Goal: Task Accomplishment & Management: Manage account settings

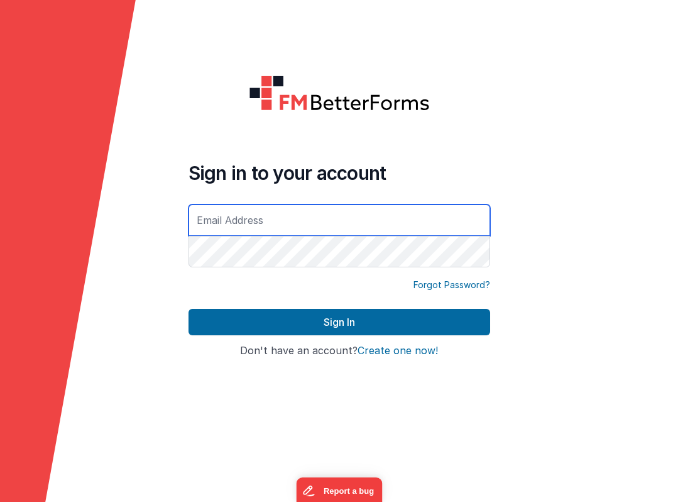
click at [263, 222] on input "text" at bounding box center [340, 219] width 302 height 31
paste input "[EMAIL_ADDRESS][DOMAIN_NAME]"
type input "[EMAIL_ADDRESS][DOMAIN_NAME]"
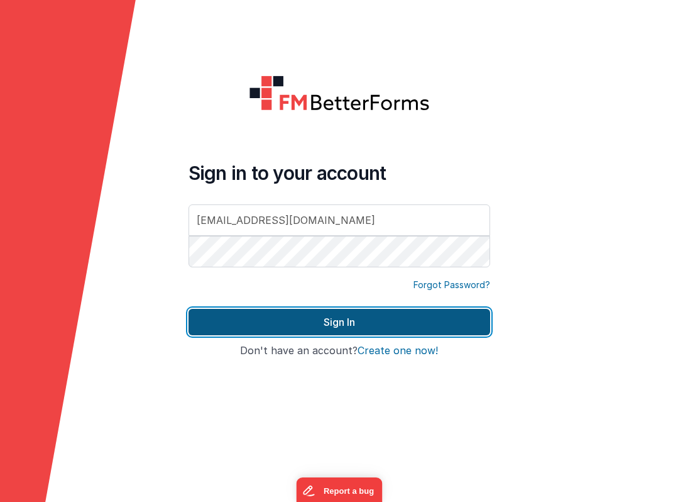
click at [362, 322] on button "Sign In" at bounding box center [340, 322] width 302 height 26
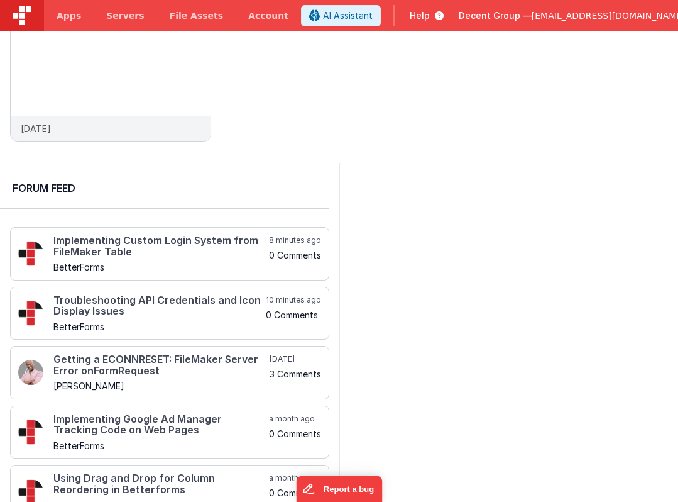
scroll to position [132, 0]
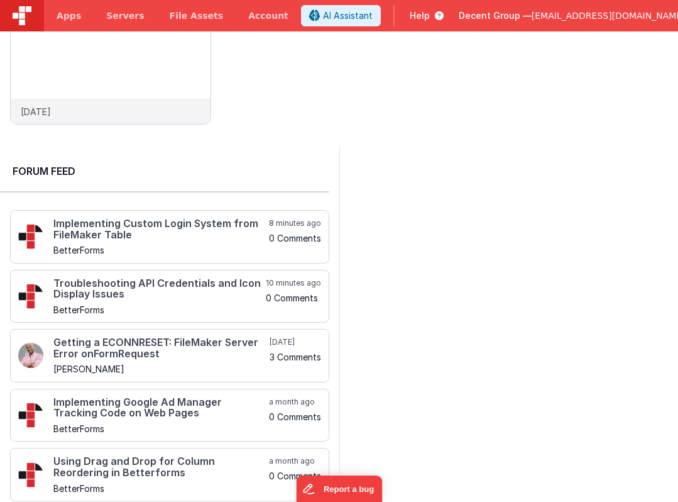
click at [594, 17] on span "[EMAIL_ADDRESS][DOMAIN_NAME]" at bounding box center [609, 15] width 154 height 13
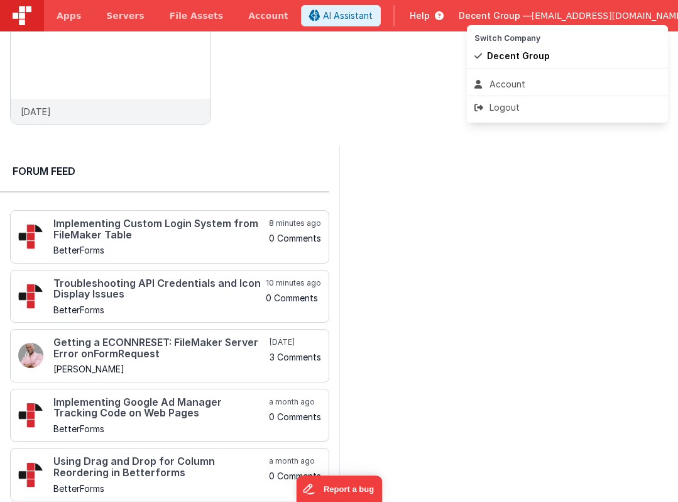
click at [506, 234] on button at bounding box center [339, 251] width 678 height 502
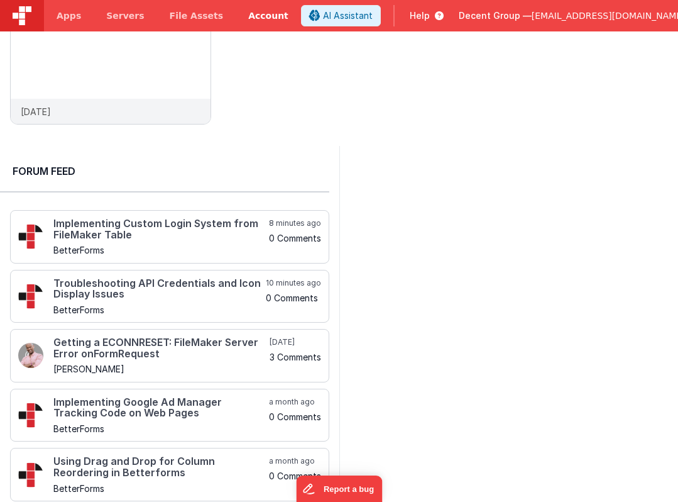
click at [255, 16] on link "Account" at bounding box center [268, 15] width 65 height 31
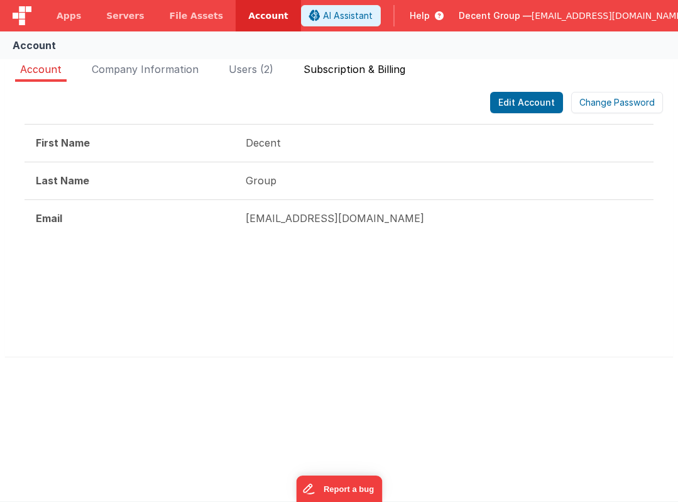
click at [355, 69] on span "Subscription & Billing" at bounding box center [355, 69] width 102 height 13
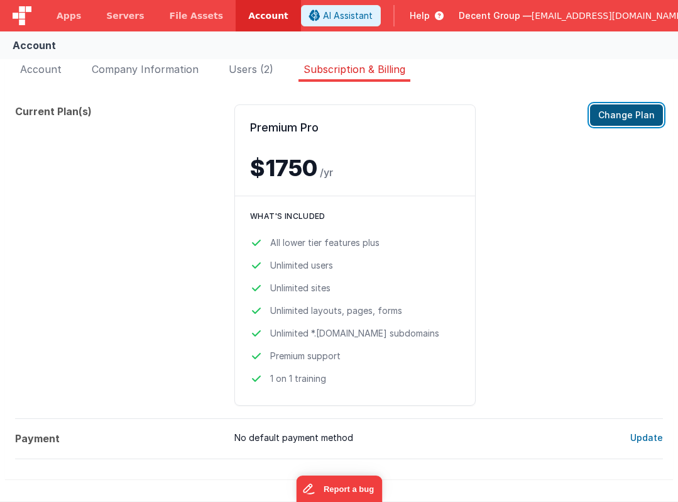
click at [610, 120] on button "Change Plan" at bounding box center [626, 114] width 73 height 21
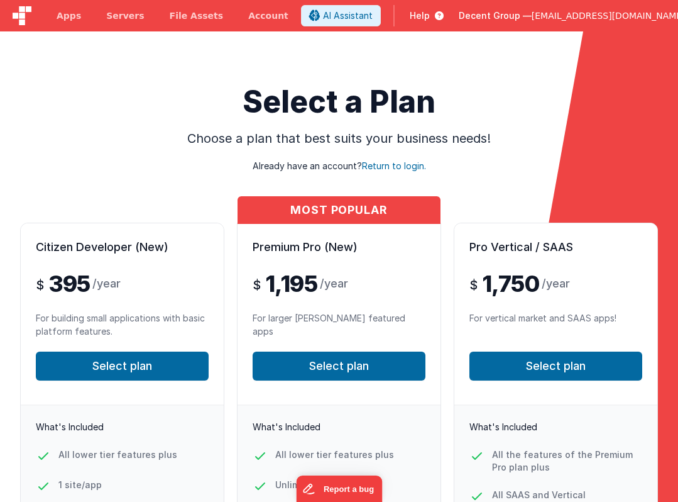
click at [605, 13] on span "[EMAIL_ADDRESS][DOMAIN_NAME]" at bounding box center [609, 15] width 154 height 13
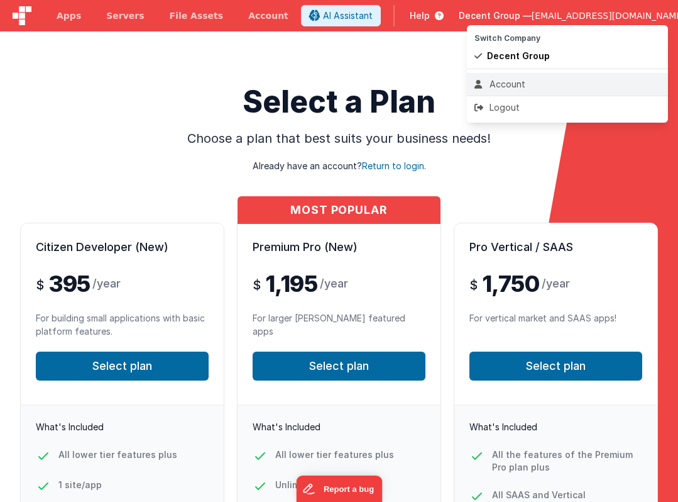
click at [508, 83] on div "Account" at bounding box center [568, 84] width 186 height 13
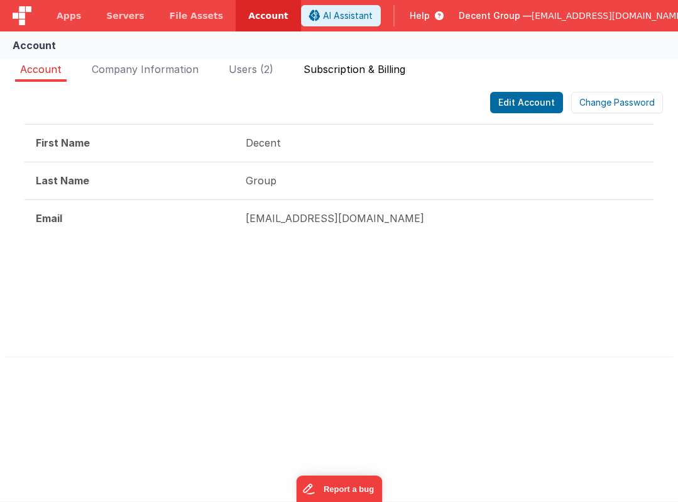
click at [331, 70] on span "Subscription & Billing" at bounding box center [355, 69] width 102 height 13
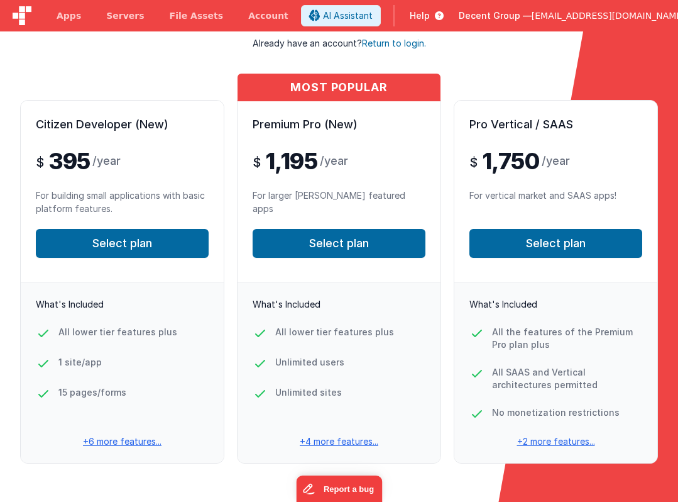
scroll to position [133, 0]
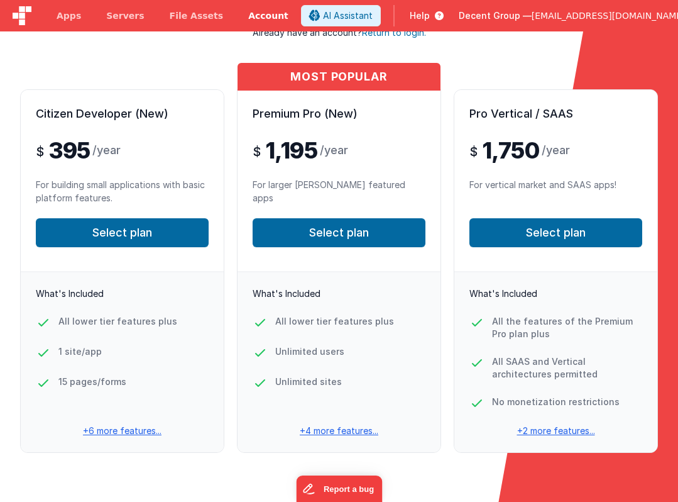
click at [252, 16] on link "Account" at bounding box center [268, 15] width 65 height 31
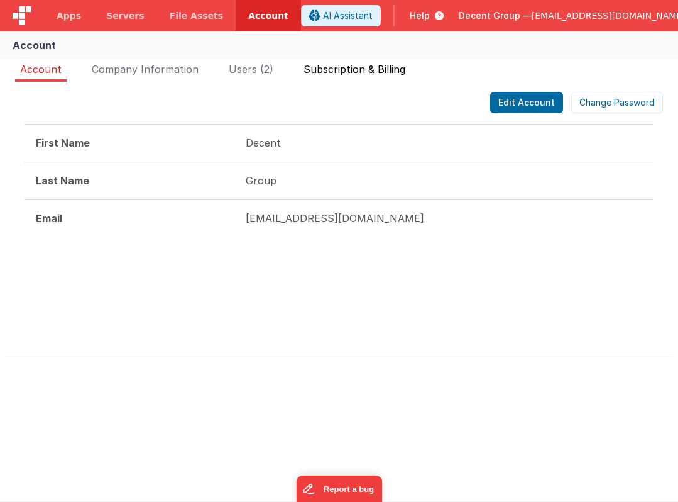
click at [353, 74] on span "Subscription & Billing" at bounding box center [355, 69] width 102 height 13
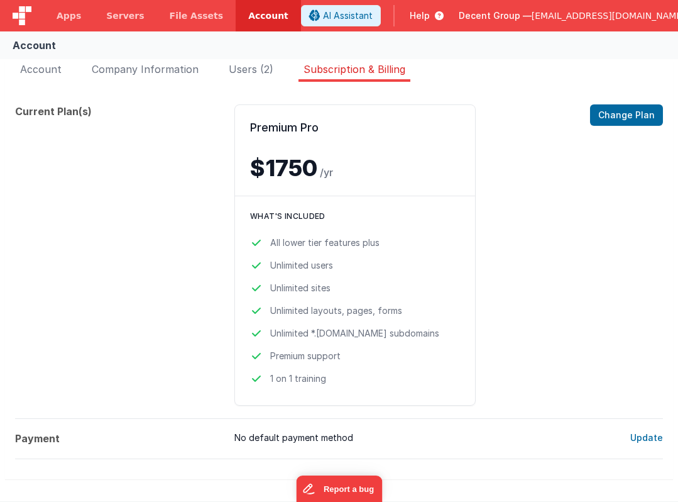
click at [290, 190] on div "Premium Pro $1750 /yr Change Plan" at bounding box center [355, 150] width 240 height 91
click at [638, 118] on button "Change Plan" at bounding box center [626, 114] width 73 height 21
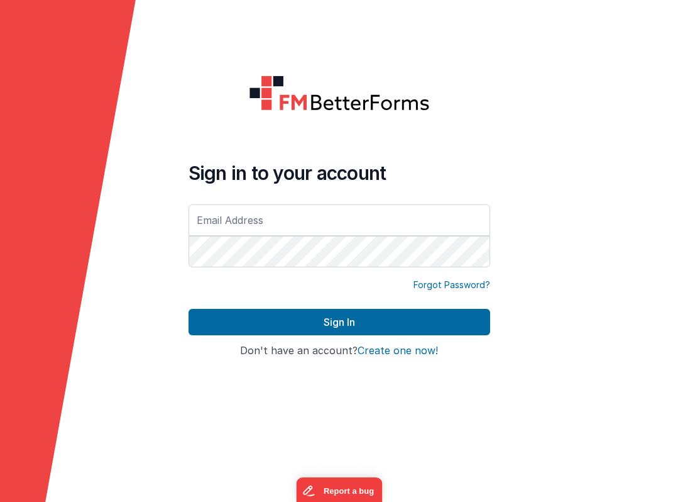
click at [291, 225] on input "text" at bounding box center [340, 219] width 302 height 31
type input "[EMAIL_ADDRESS][DOMAIN_NAME]"
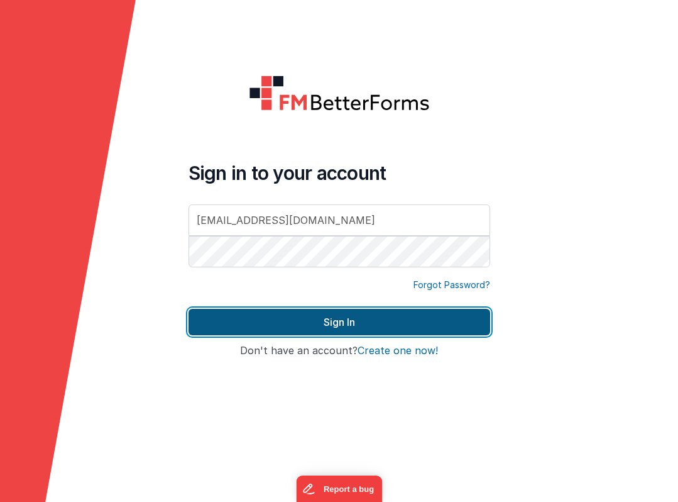
click at [404, 326] on button "Sign In" at bounding box center [340, 322] width 302 height 26
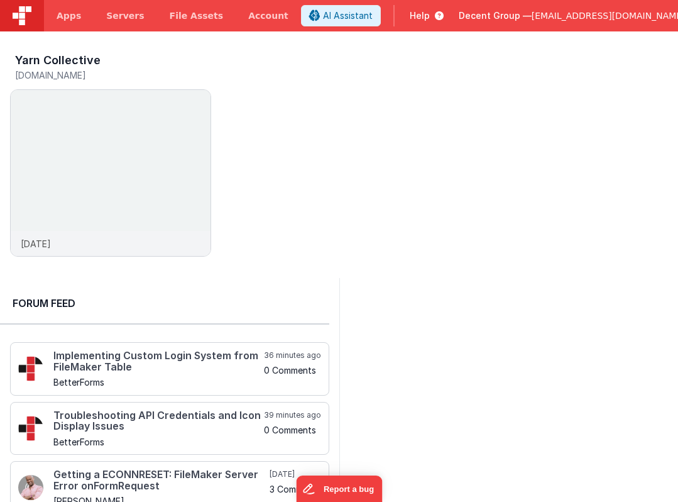
click at [656, 16] on button "Decent Group — [EMAIL_ADDRESS][DOMAIN_NAME]" at bounding box center [579, 15] width 241 height 13
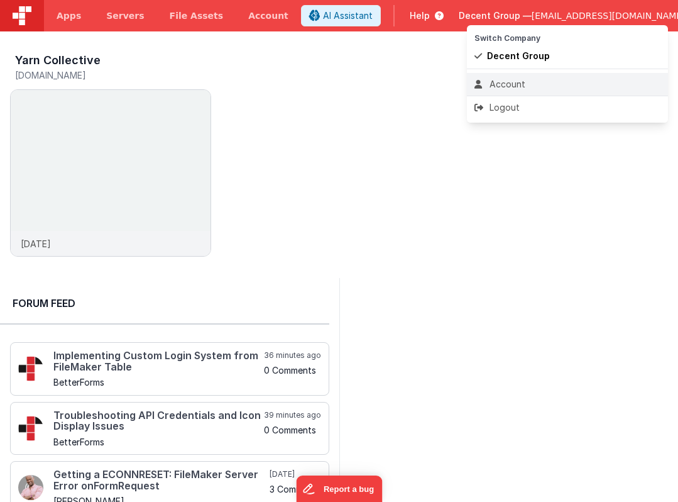
click at [542, 77] on li "Account" at bounding box center [567, 84] width 201 height 23
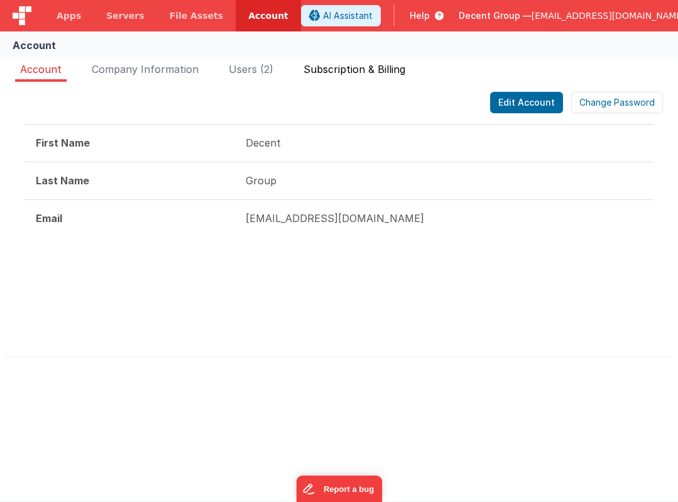
click at [359, 73] on span "Subscription & Billing" at bounding box center [355, 69] width 102 height 13
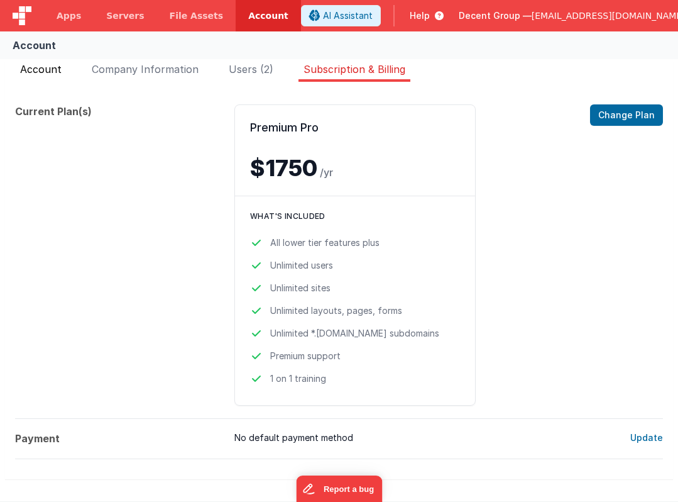
click at [52, 66] on span "Account" at bounding box center [40, 69] width 41 height 13
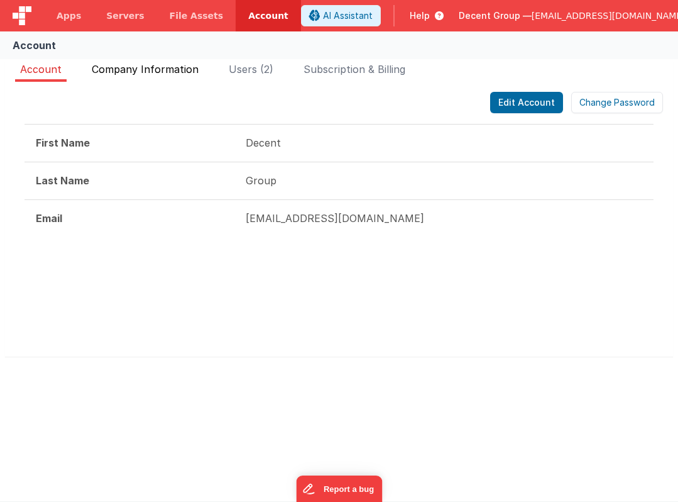
click at [145, 63] on span "Company Information" at bounding box center [145, 69] width 107 height 13
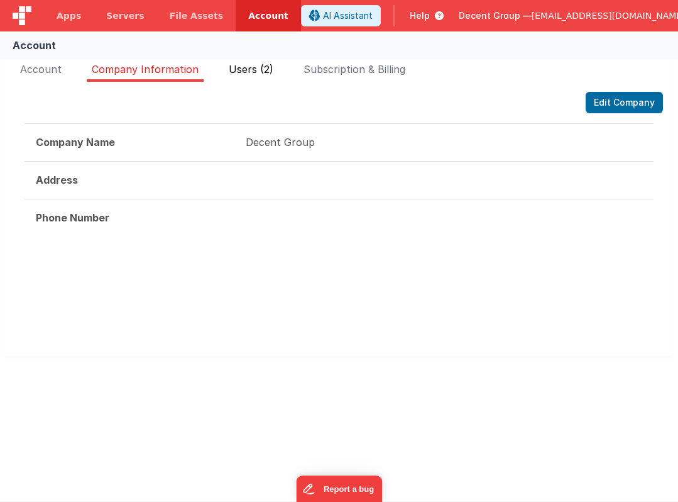
click at [252, 66] on span "Users (2)" at bounding box center [251, 69] width 45 height 13
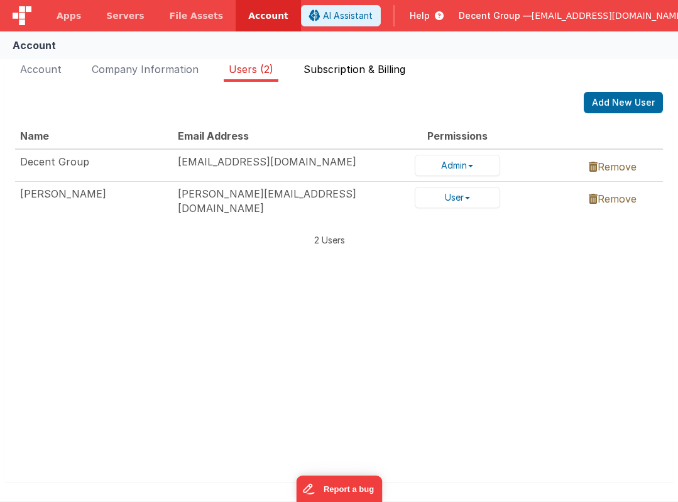
click at [358, 69] on span "Subscription & Billing" at bounding box center [355, 69] width 102 height 13
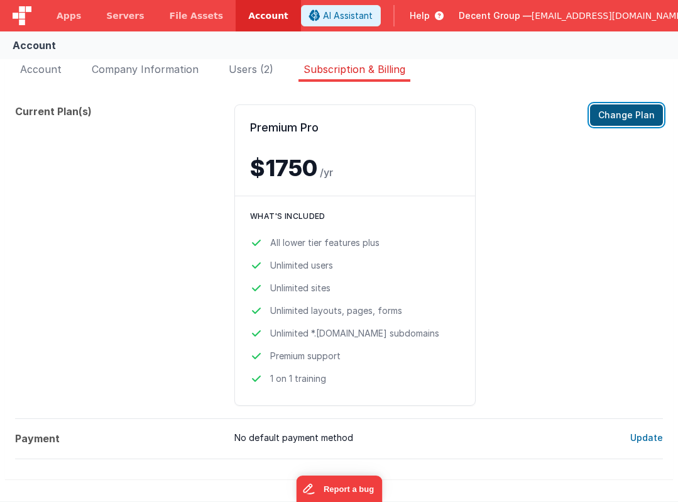
click at [618, 112] on button "Change Plan" at bounding box center [626, 114] width 73 height 21
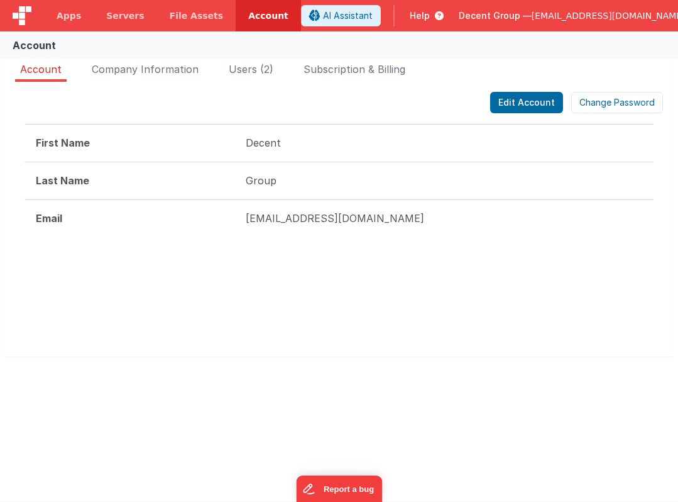
click at [430, 16] on span "Help" at bounding box center [420, 15] width 20 height 13
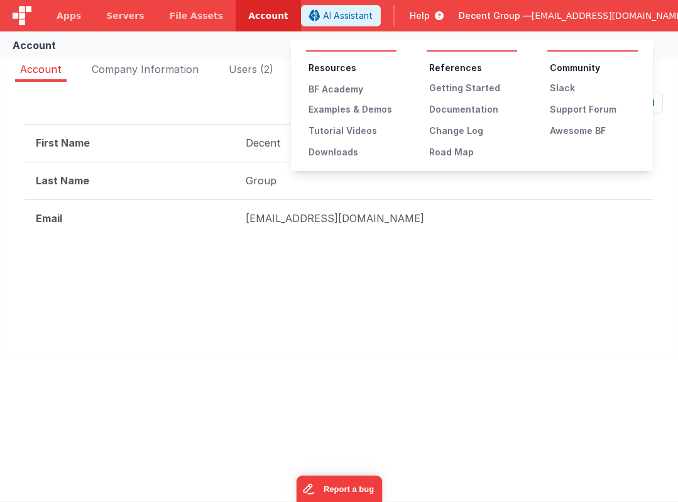
click at [449, 16] on button at bounding box center [339, 251] width 678 height 502
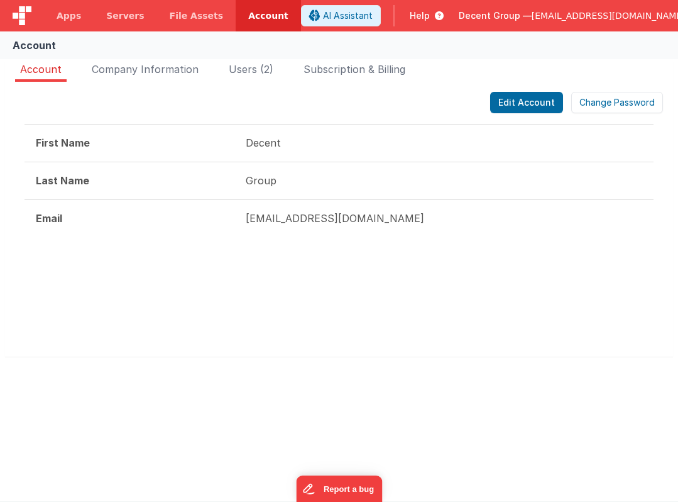
click at [444, 15] on icon at bounding box center [437, 15] width 14 height 13
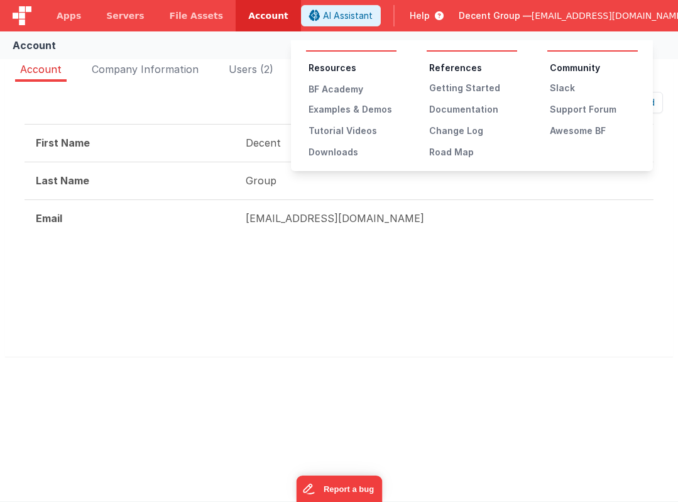
click at [567, 48] on div "Resources BF Academy Examples & Demos Tutorial Videos Downloads References Gett…" at bounding box center [472, 105] width 362 height 131
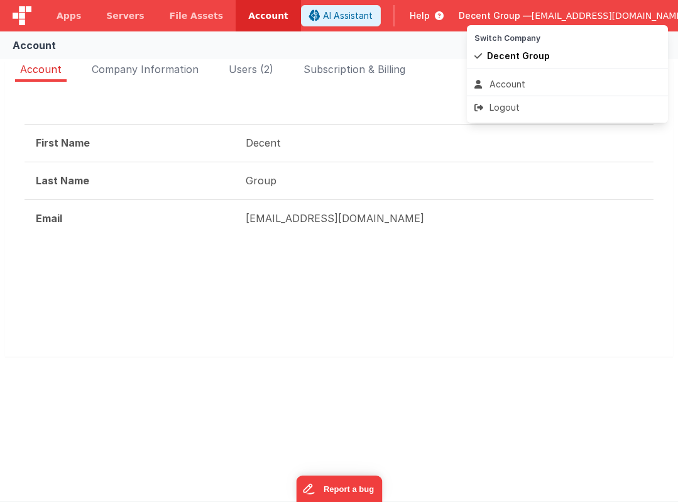
click at [646, 15] on button at bounding box center [339, 251] width 678 height 502
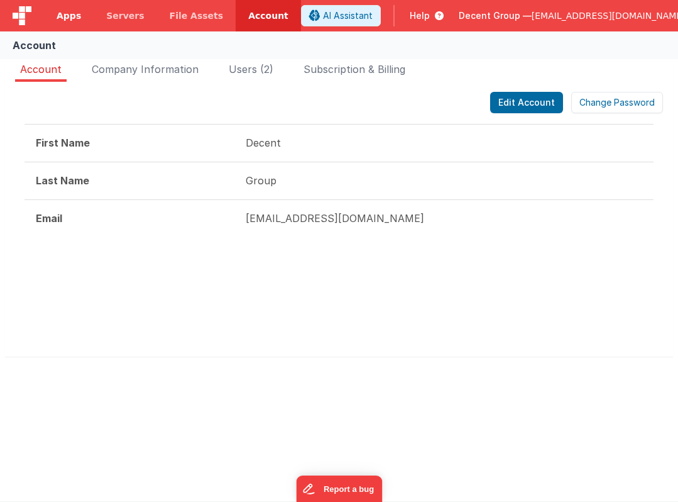
click at [74, 14] on span "Apps" at bounding box center [69, 15] width 25 height 13
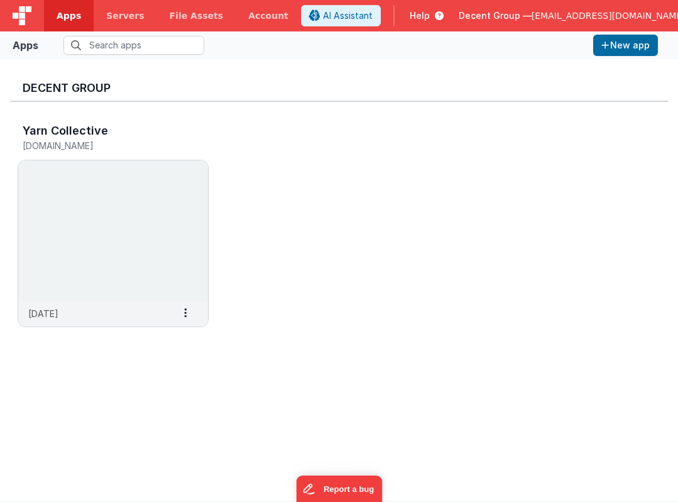
click at [17, 15] on img at bounding box center [22, 15] width 19 height 19
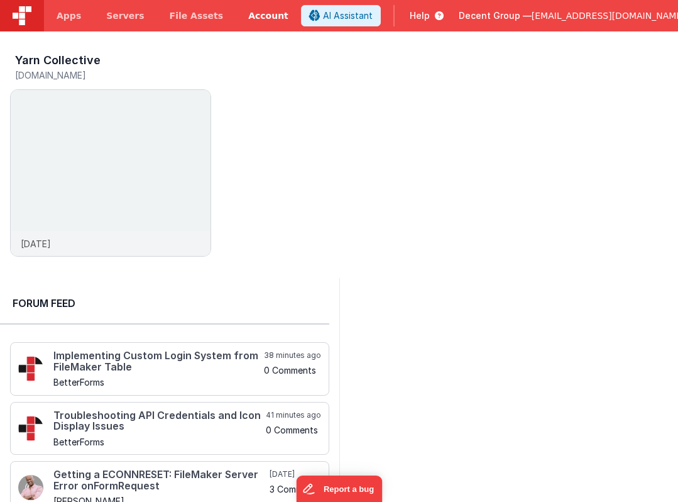
click at [243, 14] on link "Account" at bounding box center [268, 15] width 65 height 31
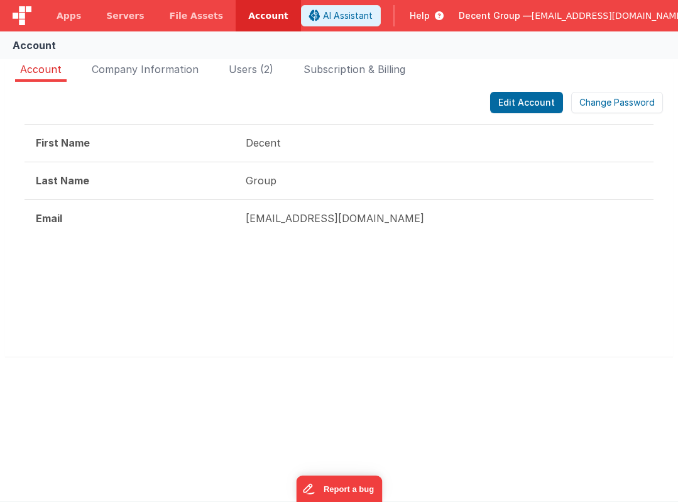
click at [131, 60] on div "Account Company Information Users (2) Subscription & Billing Edit Account Chang…" at bounding box center [339, 218] width 678 height 322
click at [130, 70] on span "Company Information" at bounding box center [145, 69] width 107 height 13
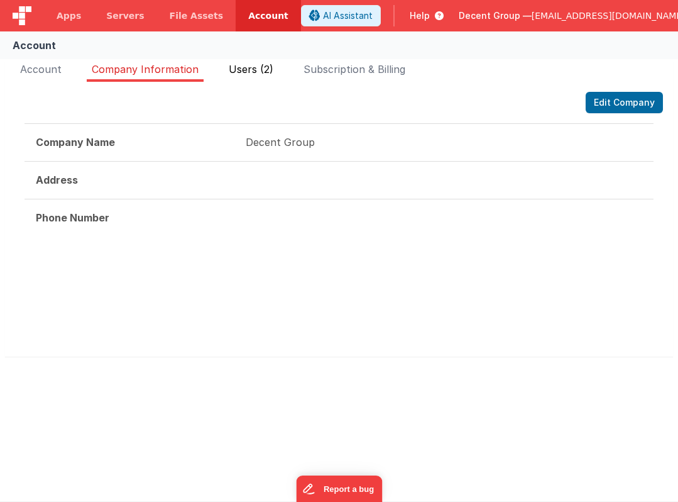
click at [268, 64] on span "Users (2)" at bounding box center [251, 69] width 45 height 13
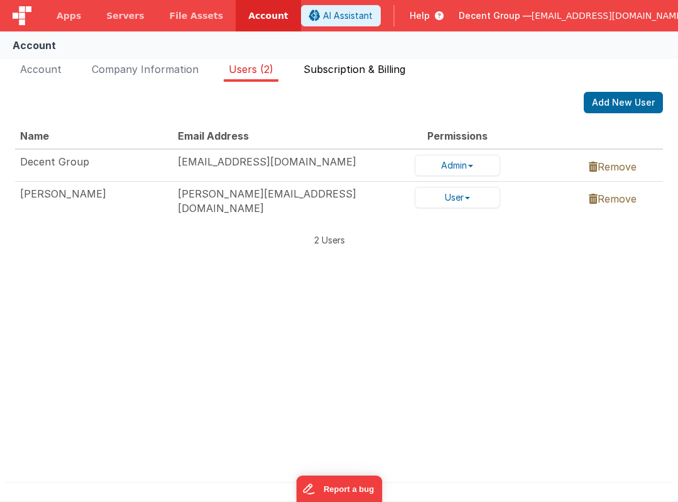
click at [333, 63] on span "Subscription & Billing" at bounding box center [355, 69] width 102 height 13
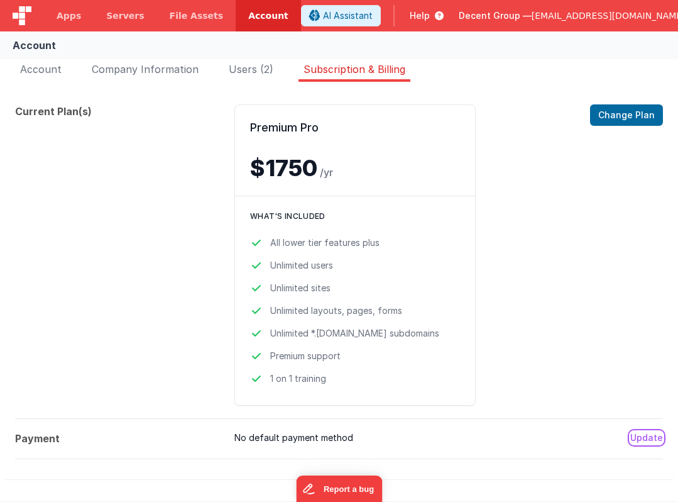
click at [644, 434] on button "Update" at bounding box center [646, 437] width 33 height 13
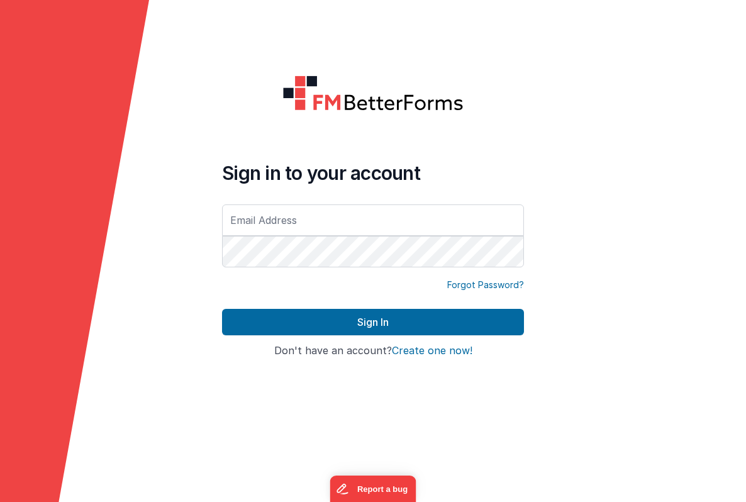
click at [264, 221] on input "text" at bounding box center [373, 219] width 302 height 31
type input "[EMAIL_ADDRESS][DOMAIN_NAME]"
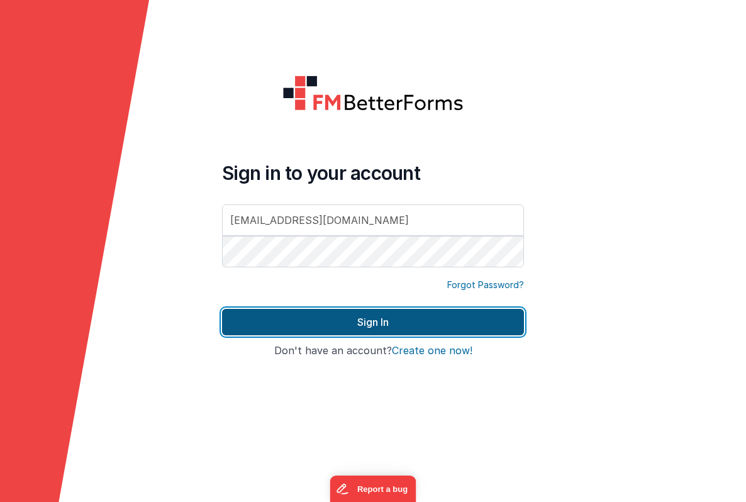
click at [338, 322] on button "Sign In" at bounding box center [373, 322] width 302 height 26
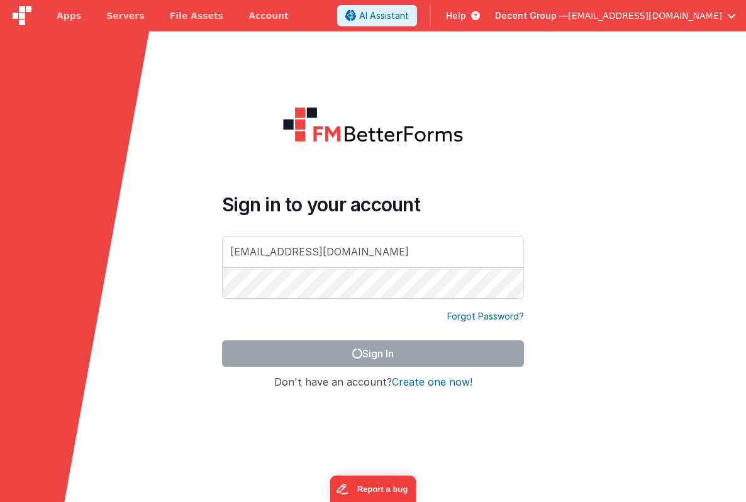
click at [649, 13] on span "[EMAIL_ADDRESS][DOMAIN_NAME]" at bounding box center [645, 15] width 154 height 13
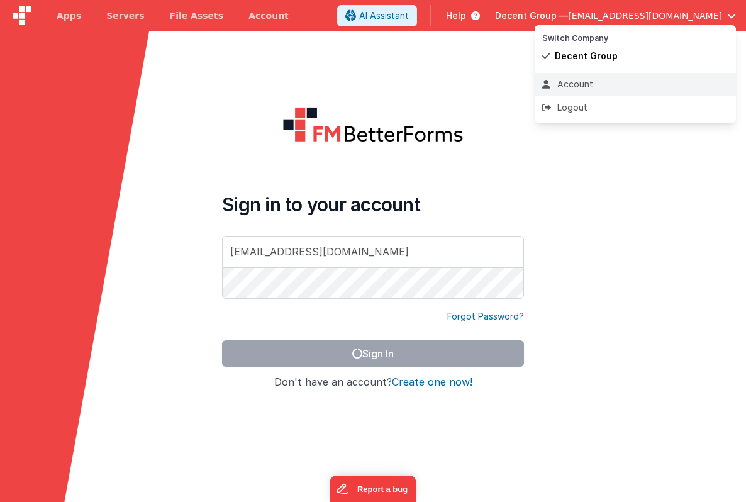
click at [583, 86] on div "Account" at bounding box center [635, 84] width 186 height 13
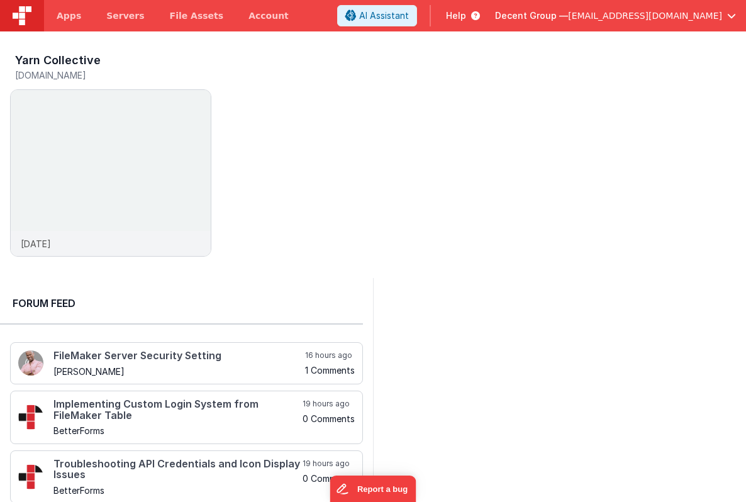
click at [677, 15] on span "[EMAIL_ADDRESS][DOMAIN_NAME]" at bounding box center [645, 15] width 154 height 13
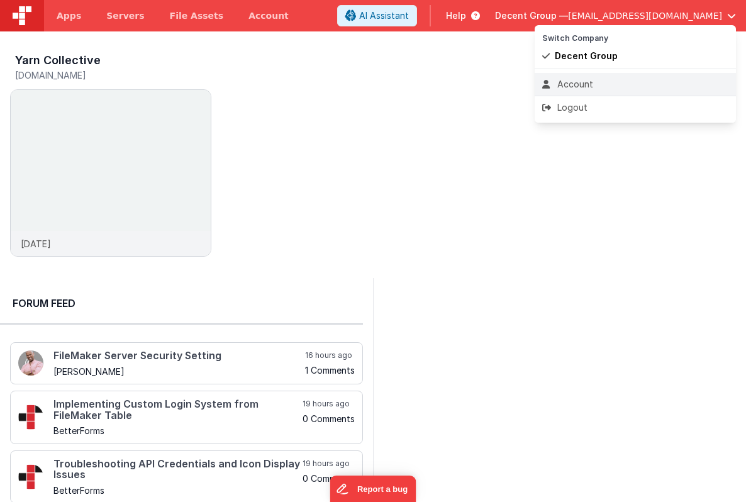
click at [560, 84] on div "Account" at bounding box center [635, 84] width 186 height 13
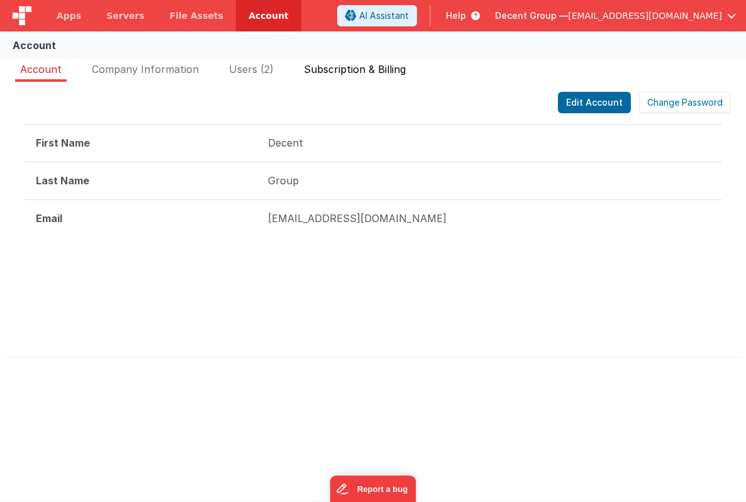
click at [356, 72] on span "Subscription & Billing" at bounding box center [355, 69] width 102 height 13
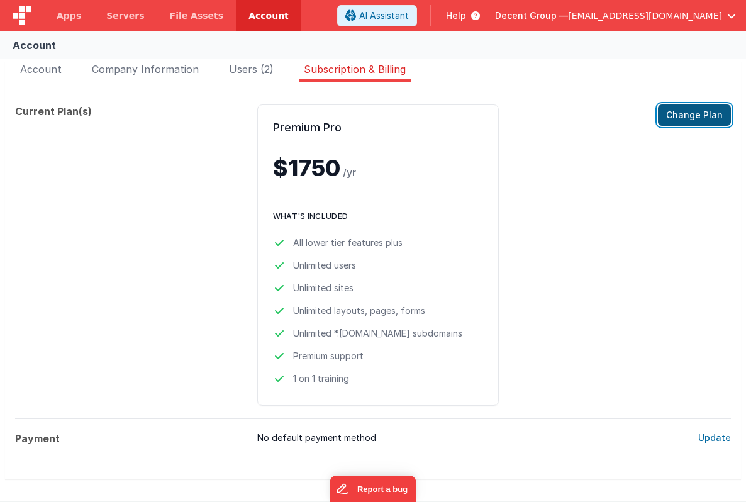
click at [679, 114] on button "Change Plan" at bounding box center [694, 114] width 73 height 21
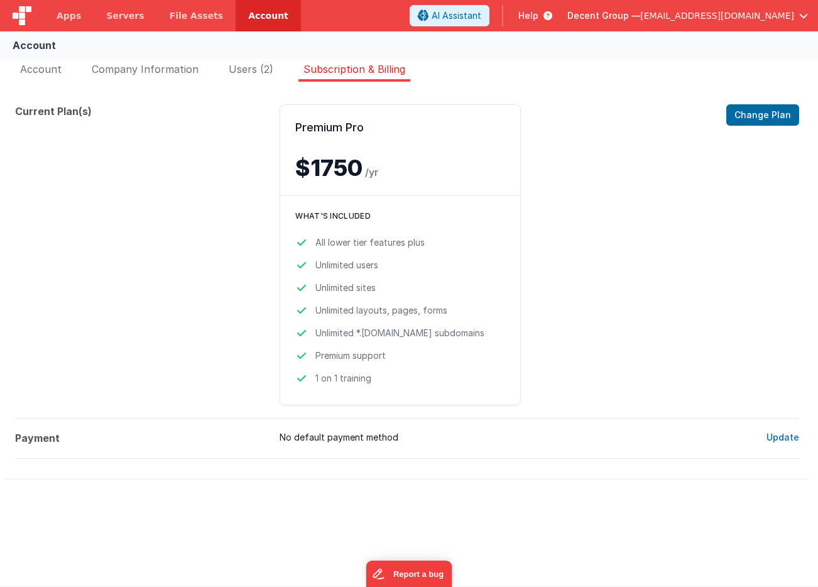
click at [539, 11] on span "Help" at bounding box center [529, 15] width 20 height 13
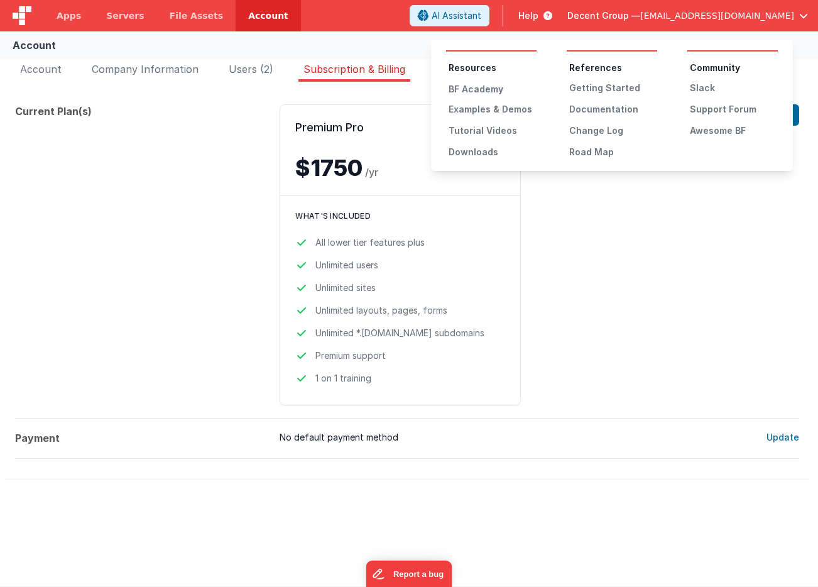
click at [668, 217] on button at bounding box center [409, 293] width 818 height 587
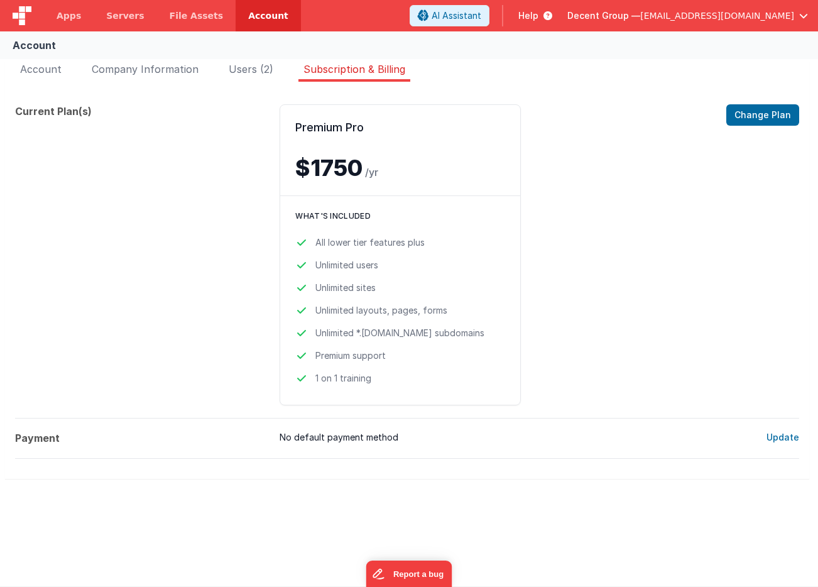
click at [539, 16] on span "Help" at bounding box center [529, 15] width 20 height 13
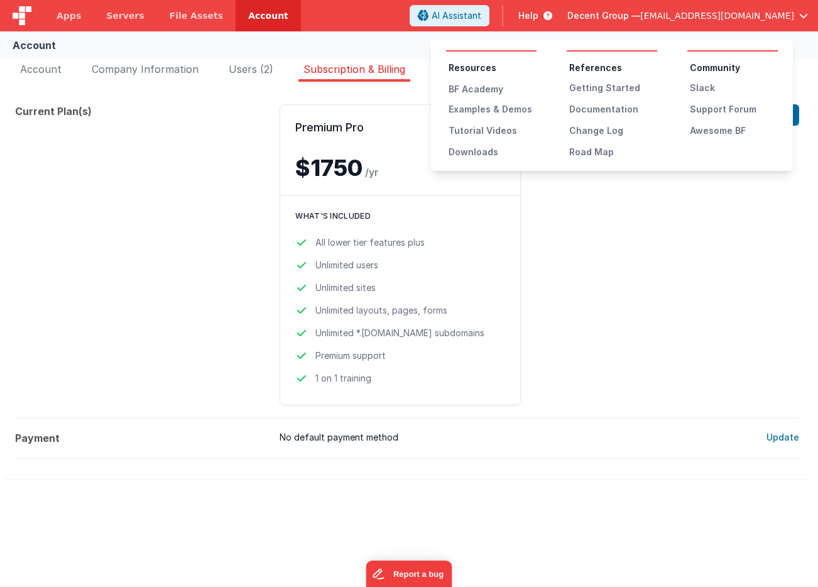
click at [608, 250] on button at bounding box center [409, 293] width 818 height 587
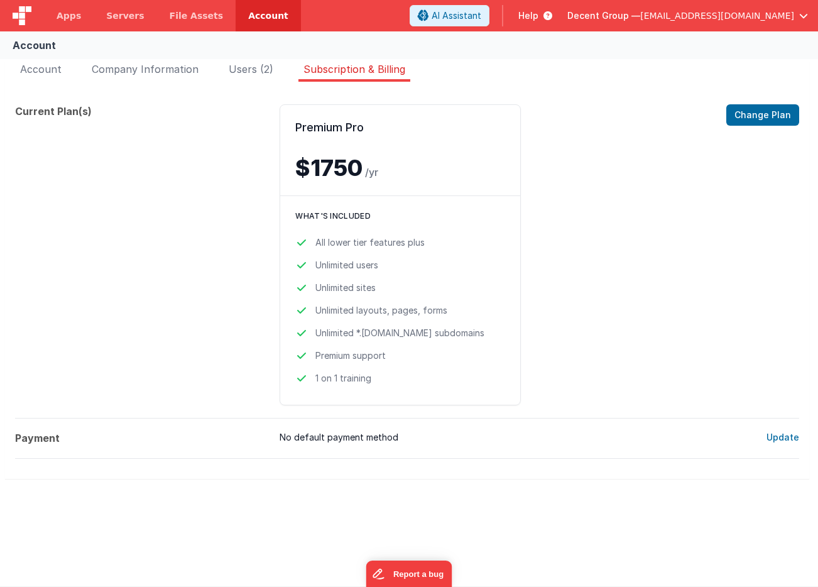
click at [754, 17] on span "[EMAIL_ADDRESS][DOMAIN_NAME]" at bounding box center [718, 15] width 154 height 13
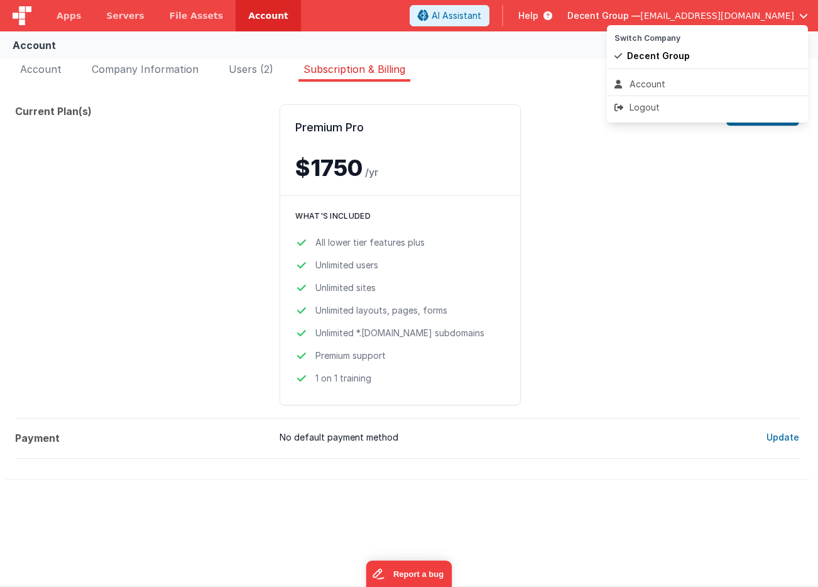
click at [754, 17] on button at bounding box center [409, 293] width 818 height 587
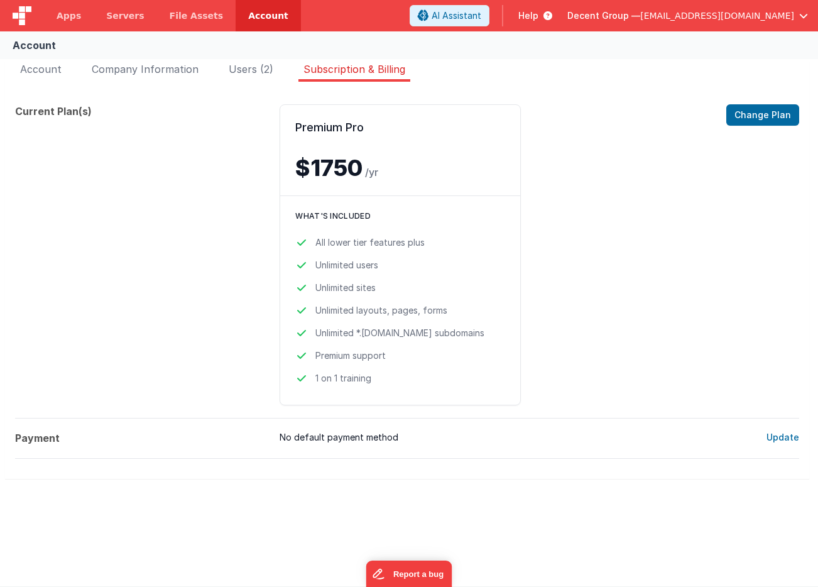
click at [646, 551] on div "Account Account Company Information Users (2) Subscription & Billing Edit Accou…" at bounding box center [409, 308] width 818 height 555
click at [765, 114] on button "Change Plan" at bounding box center [763, 114] width 73 height 21
